Goal: Transaction & Acquisition: Purchase product/service

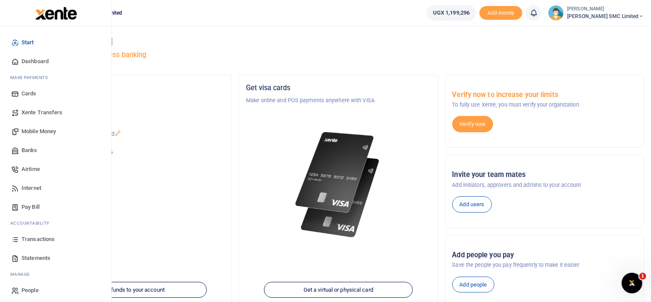
click at [56, 128] on span "Mobile Money" at bounding box center [38, 131] width 34 height 9
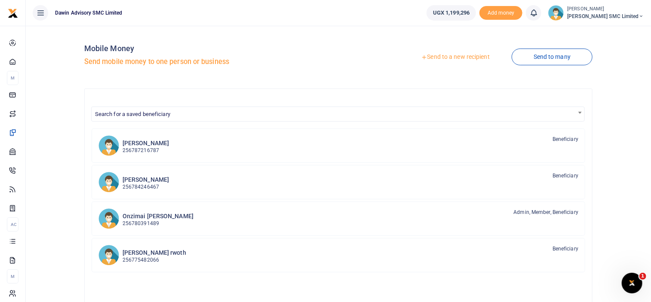
click at [435, 56] on link "Send to a new recipient" at bounding box center [455, 56] width 112 height 15
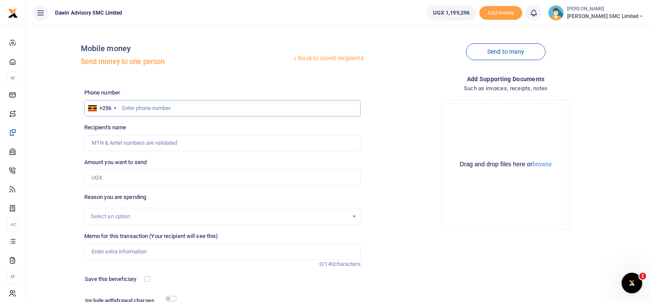
click at [130, 107] on input "text" at bounding box center [222, 108] width 276 height 16
type input "772237232"
type input "Gloria Kisakye"
type input "772237232"
click at [411, 182] on div "Drop your files here Drag and drop files here or browse Powered by Uppy" at bounding box center [505, 164] width 276 height 143
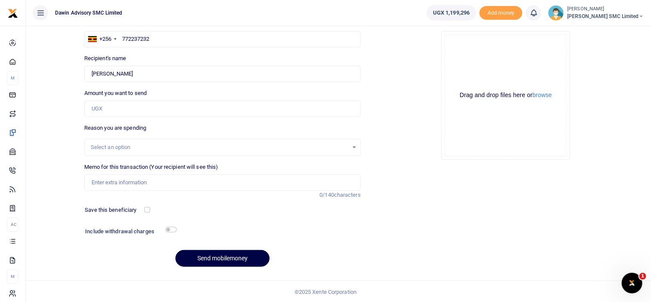
scroll to position [70, 0]
click at [105, 107] on input "Amount you want to send" at bounding box center [222, 108] width 276 height 16
type input "50,000"
click at [112, 183] on input "Memo for this transaction (Your recipient will see this)" at bounding box center [222, 182] width 276 height 16
type input "Being payment for Fuel DWF097"
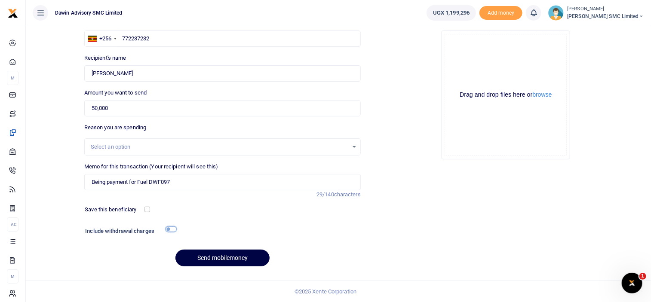
click at [168, 231] on input "checkbox" at bounding box center [170, 229] width 11 height 6
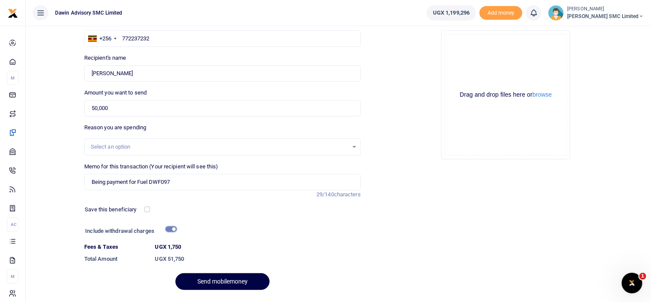
click at [172, 230] on input "checkbox" at bounding box center [170, 229] width 11 height 6
checkbox input "false"
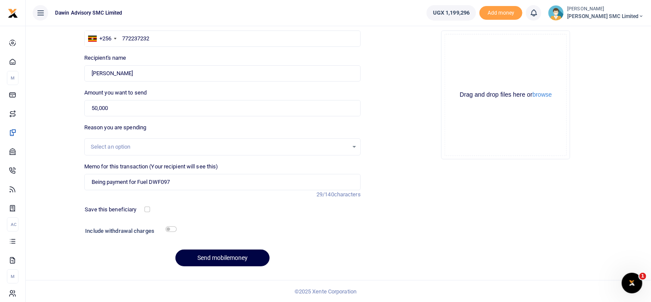
click at [396, 169] on div "Add supporting Documents Such as invoices, receipts, notes Drop your files here…" at bounding box center [505, 139] width 283 height 269
click at [201, 254] on button "Send mobilemoney" at bounding box center [222, 258] width 94 height 17
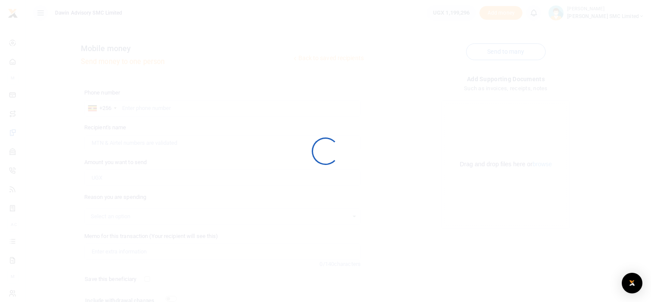
scroll to position [70, 0]
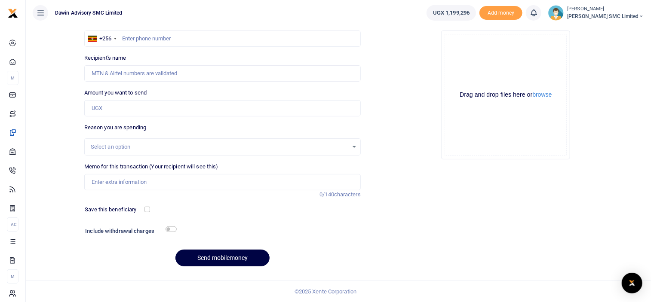
click at [393, 167] on div "Add supporting Documents Such as invoices, receipts, notes Drop your files here…" at bounding box center [505, 139] width 283 height 269
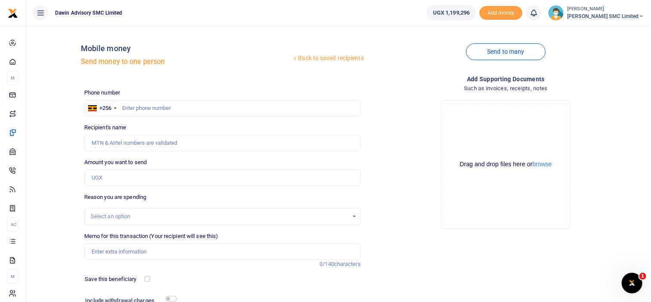
scroll to position [0, 0]
